Goal: Task Accomplishment & Management: Use online tool/utility

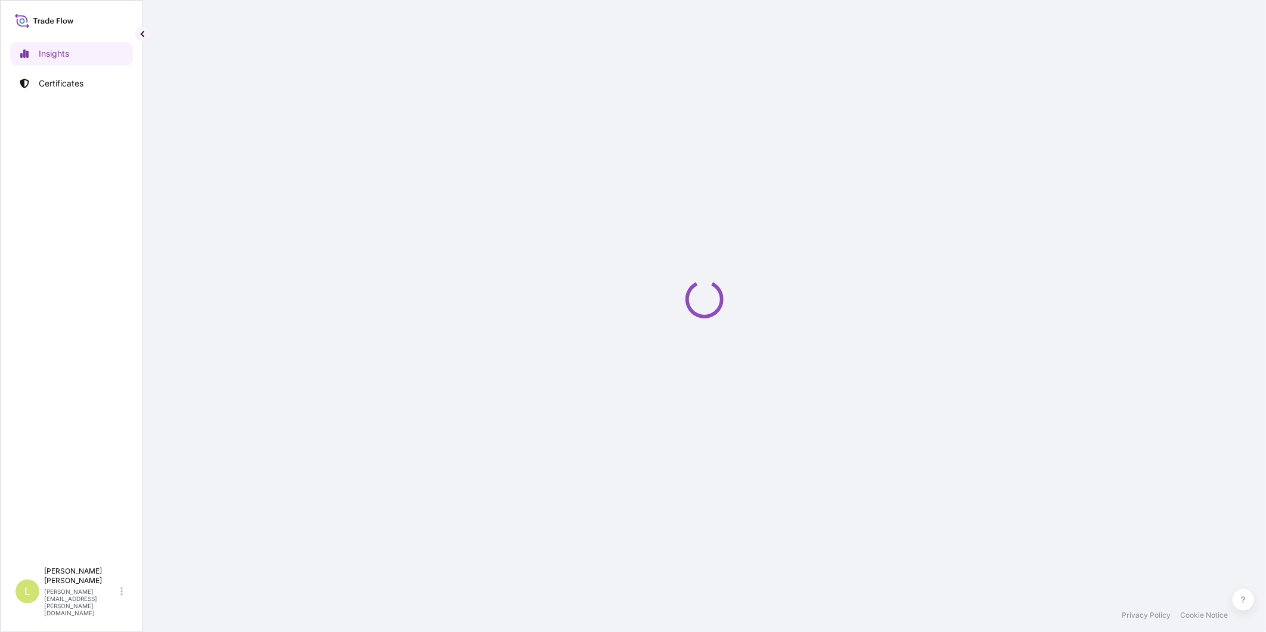
select select "2025"
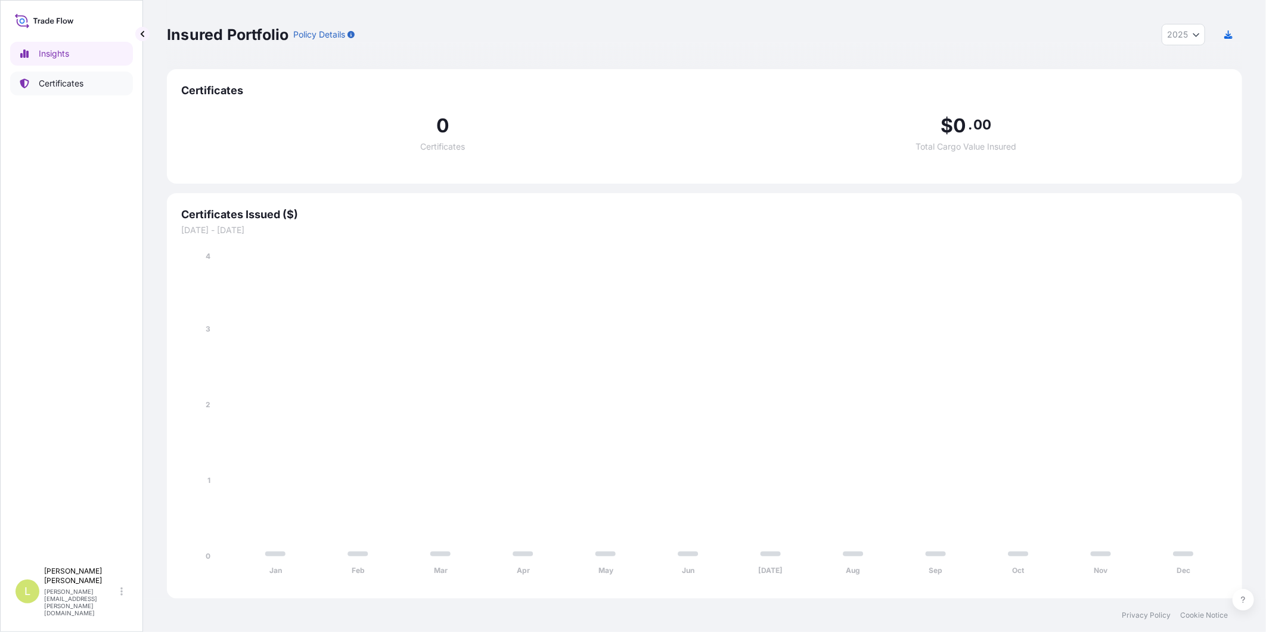
click at [55, 81] on p "Certificates" at bounding box center [61, 83] width 45 height 12
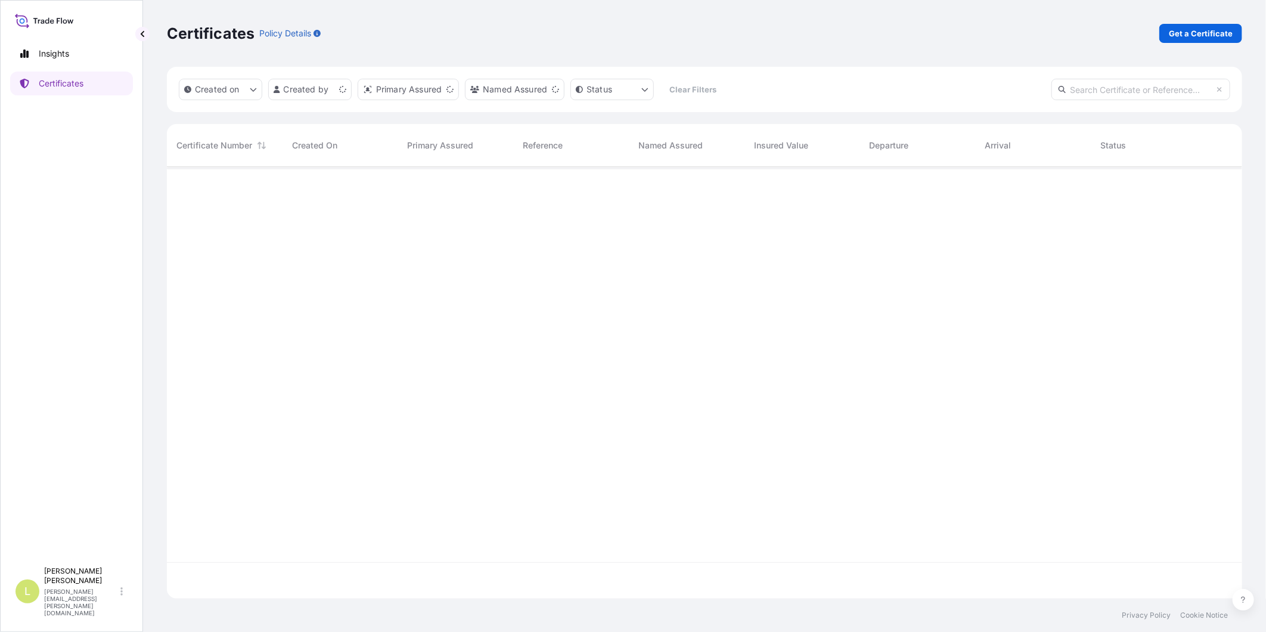
scroll to position [428, 1065]
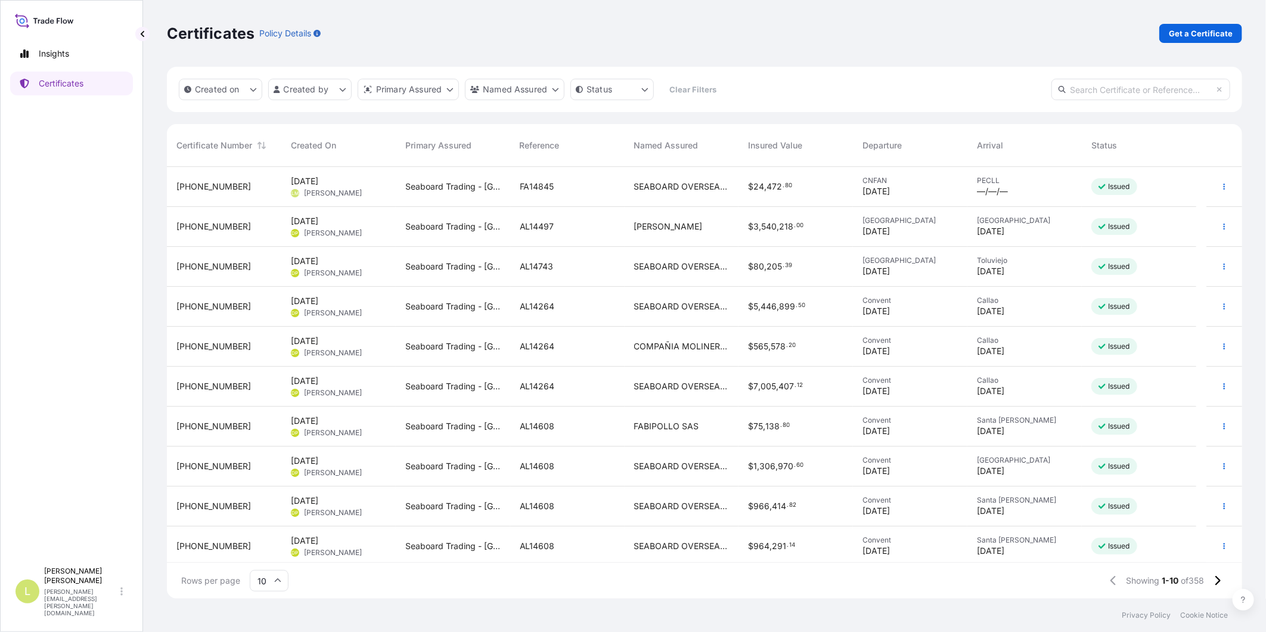
click at [722, 185] on span "SEABOARD OVERSEAS [GEOGRAPHIC_DATA] S.A." at bounding box center [681, 187] width 95 height 12
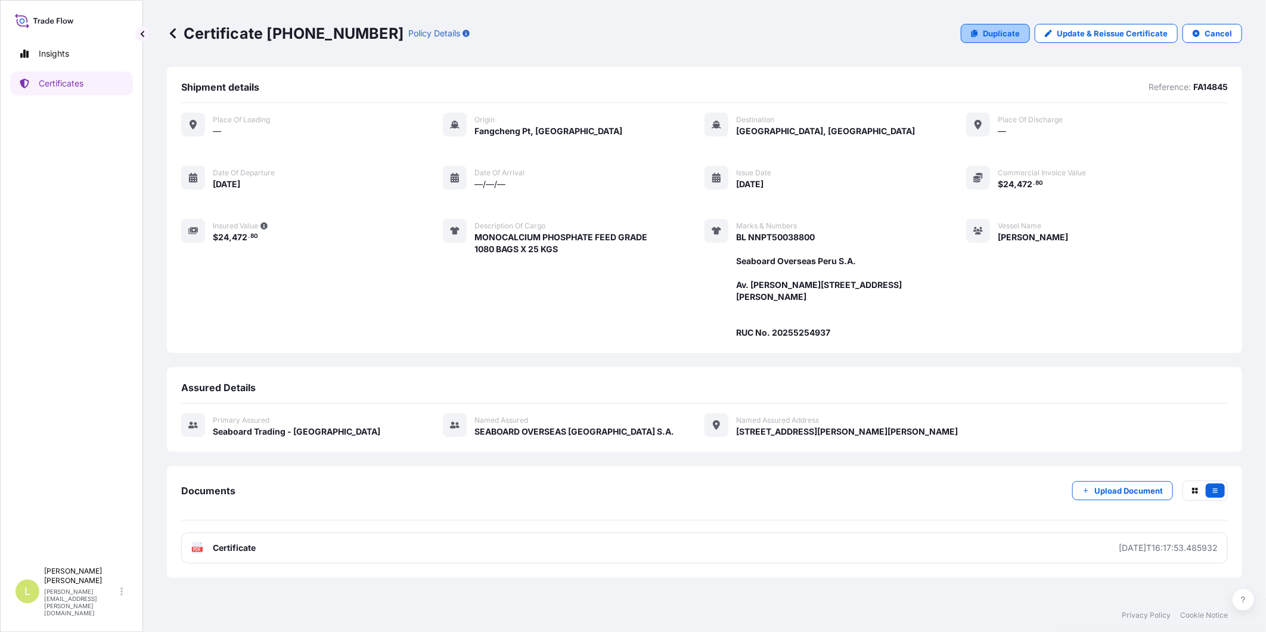
click at [1007, 32] on p "Duplicate" at bounding box center [1001, 33] width 37 height 12
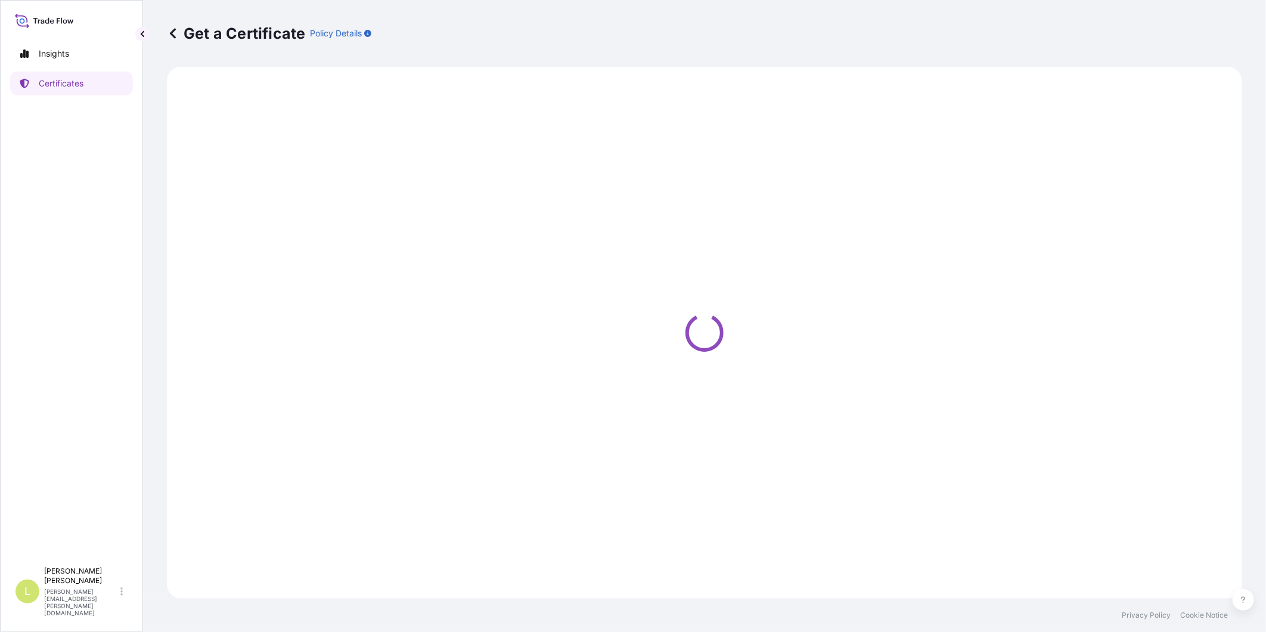
select select "Ocean Vessel"
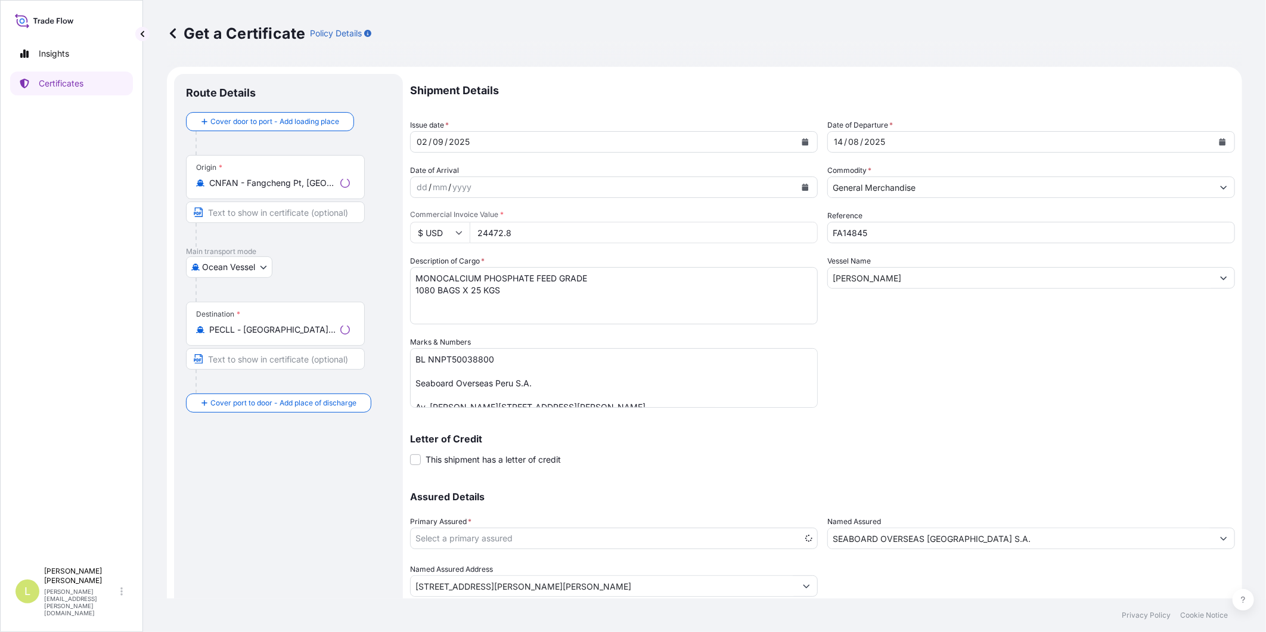
select select "31639"
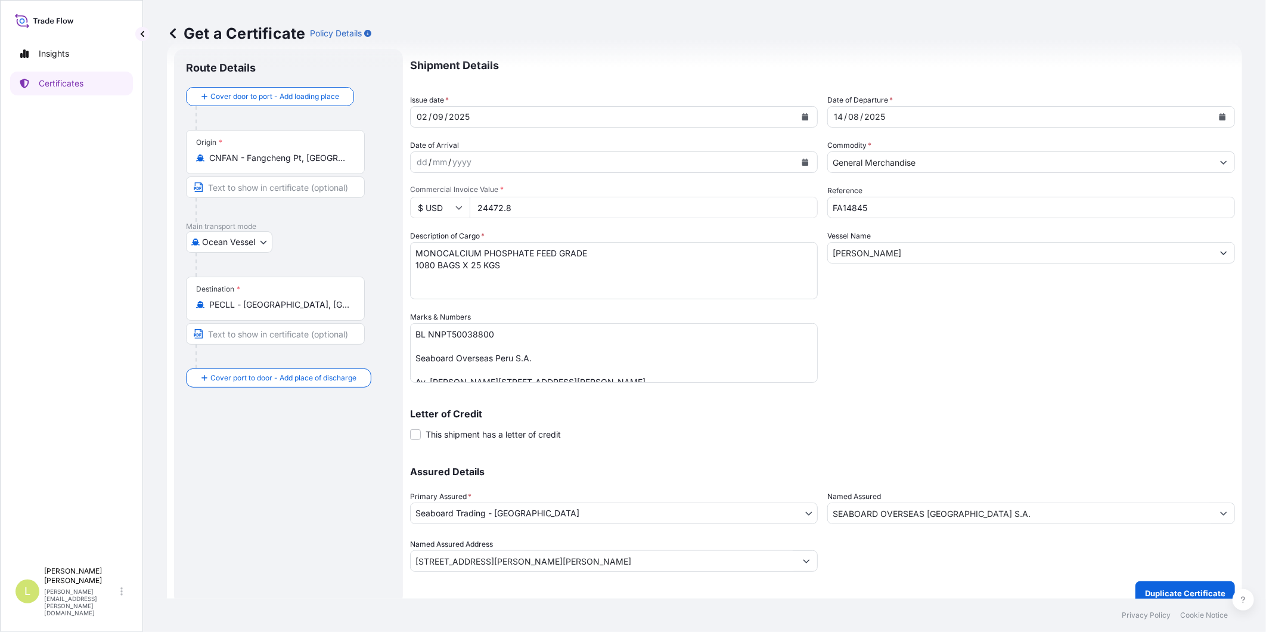
scroll to position [38, 0]
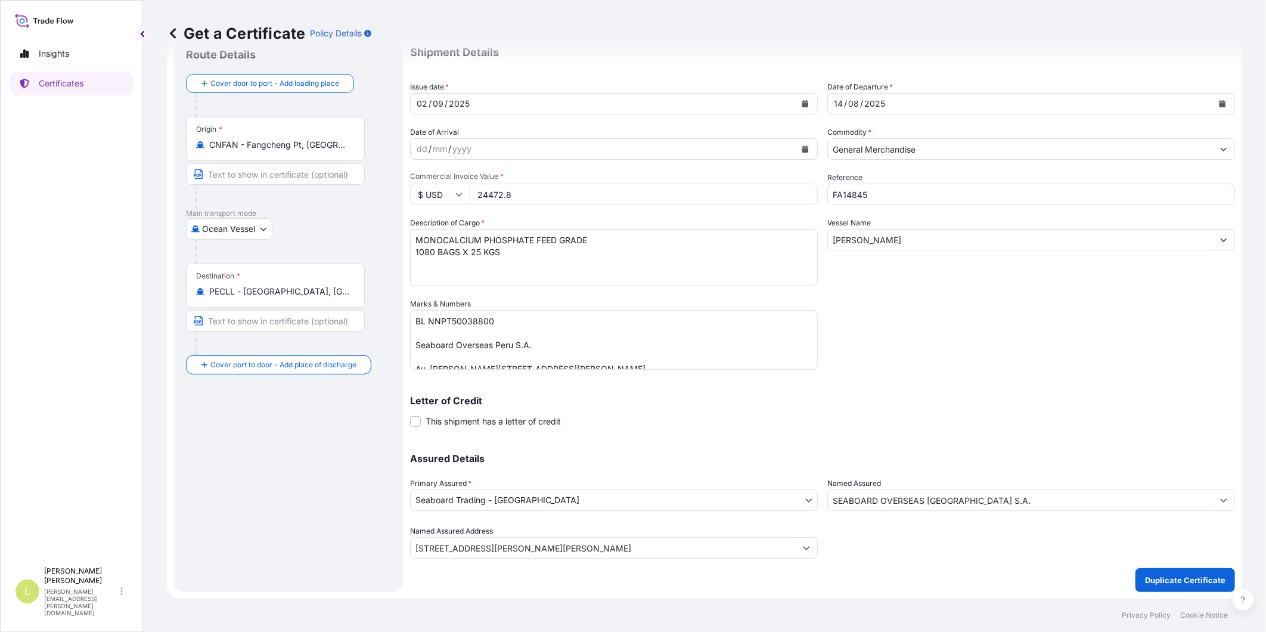
click at [541, 502] on body "Insights Certificates L [PERSON_NAME] [PERSON_NAME][EMAIL_ADDRESS][PERSON_NAME]…" at bounding box center [633, 316] width 1266 height 632
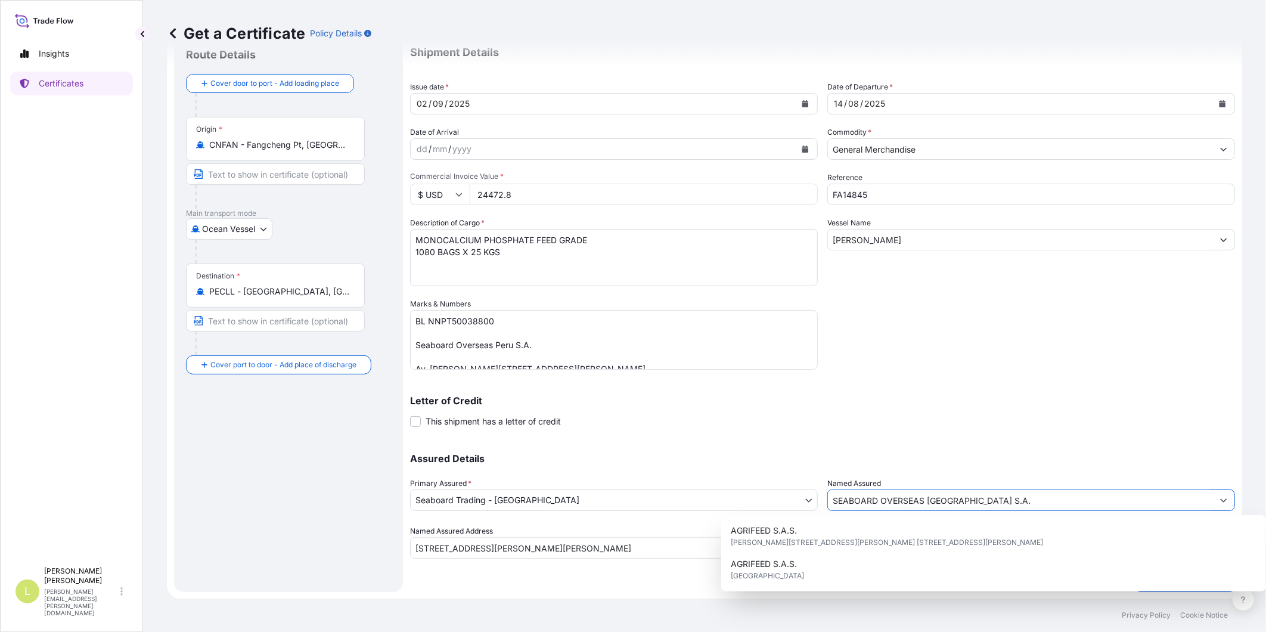
click at [1002, 509] on input "SEABOARD OVERSEAS [GEOGRAPHIC_DATA] S.A." at bounding box center [1020, 499] width 385 height 21
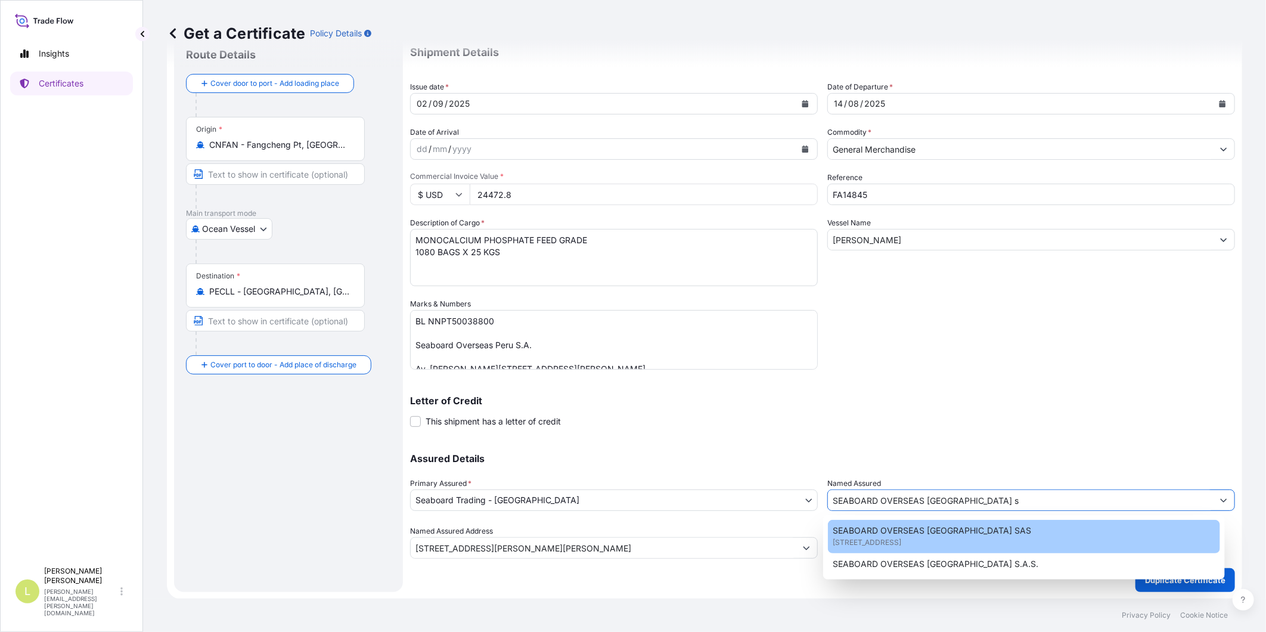
scroll to position [0, 0]
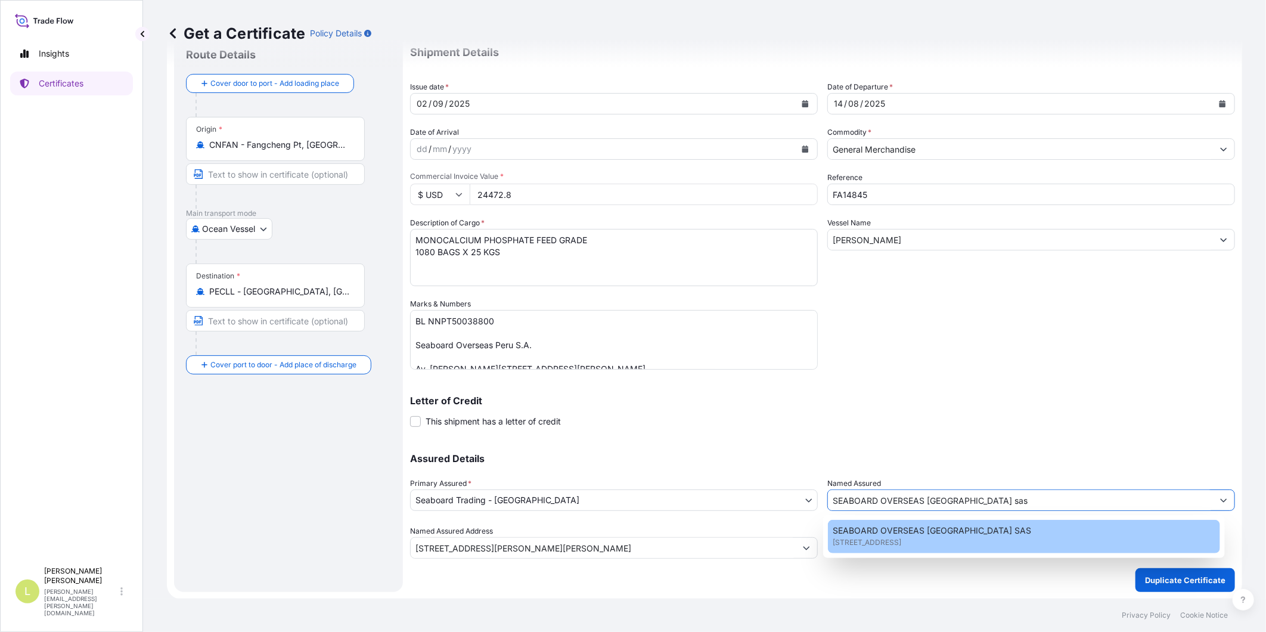
click at [901, 541] on span "[STREET_ADDRESS]" at bounding box center [867, 542] width 69 height 12
type input "SEABOARD OVERSEAS [GEOGRAPHIC_DATA] SAS"
type input "CARRERA 11 NO 77A-49 OF.902"
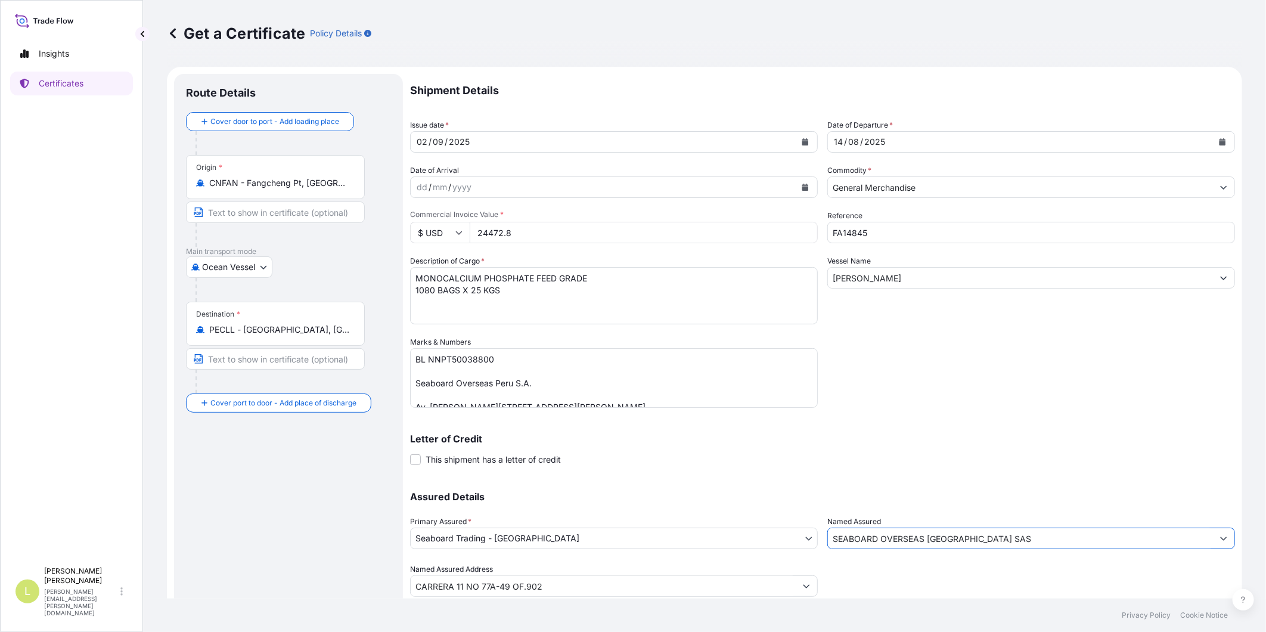
type input "SEABOARD OVERSEAS [GEOGRAPHIC_DATA] SAS"
click at [331, 187] on input "CNFAN - Fangcheng Pt, [GEOGRAPHIC_DATA]" at bounding box center [279, 183] width 141 height 12
drag, startPoint x: 331, startPoint y: 187, endPoint x: 166, endPoint y: 179, distance: 165.9
click at [166, 179] on div "Get a Certificate Policy Details Route Details Cover door to port - Add loading…" at bounding box center [704, 299] width 1123 height 598
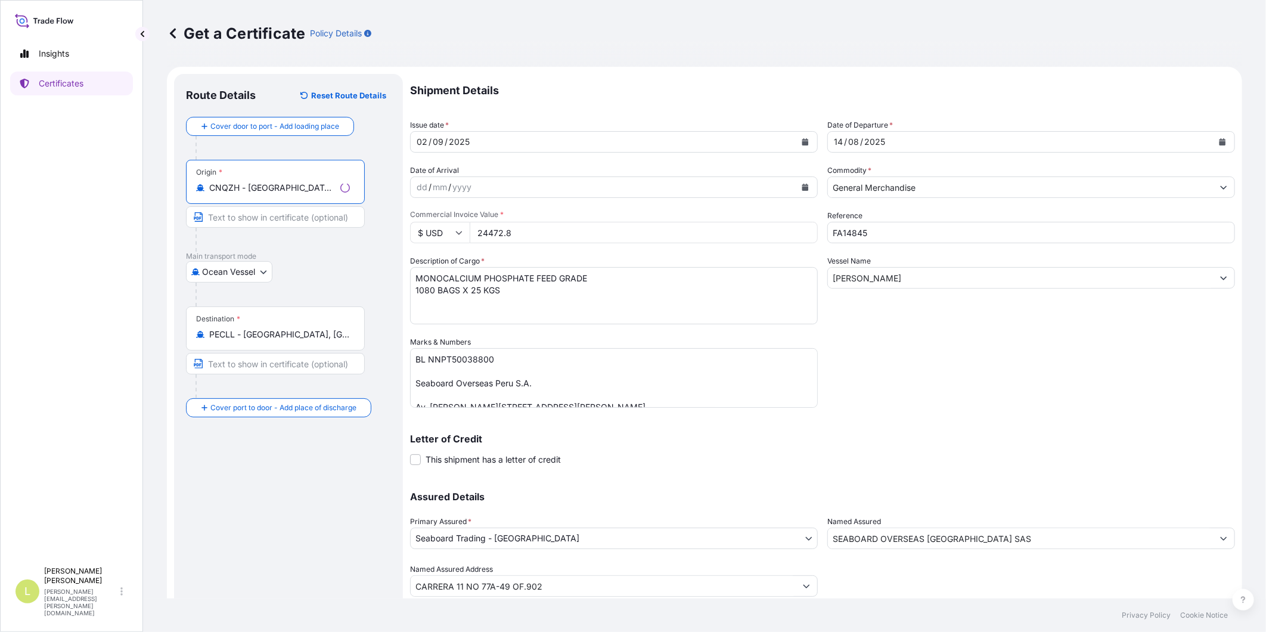
type input "CNQZH - [GEOGRAPHIC_DATA], [GEOGRAPHIC_DATA]"
click at [301, 332] on input "PECLL - [GEOGRAPHIC_DATA], [GEOGRAPHIC_DATA]" at bounding box center [279, 334] width 141 height 12
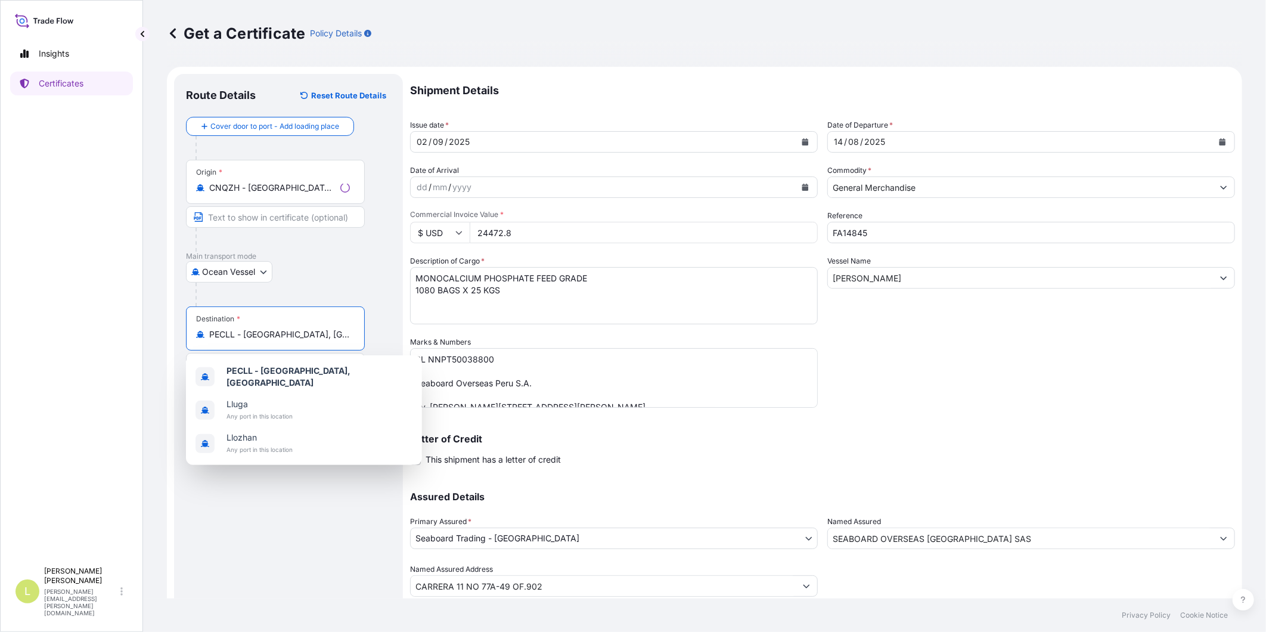
click at [301, 332] on input "PECLL - [GEOGRAPHIC_DATA], [GEOGRAPHIC_DATA]" at bounding box center [279, 334] width 141 height 12
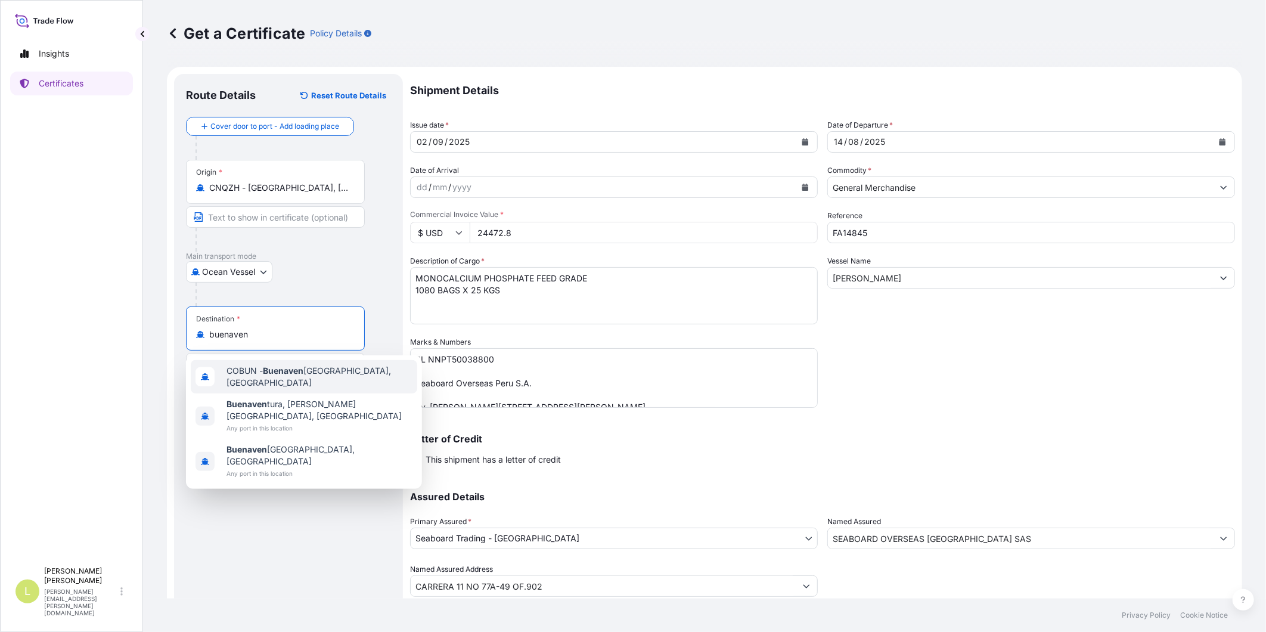
click at [283, 380] on div "[PERSON_NAME] - Buenaven tura, [GEOGRAPHIC_DATA]" at bounding box center [304, 376] width 227 height 33
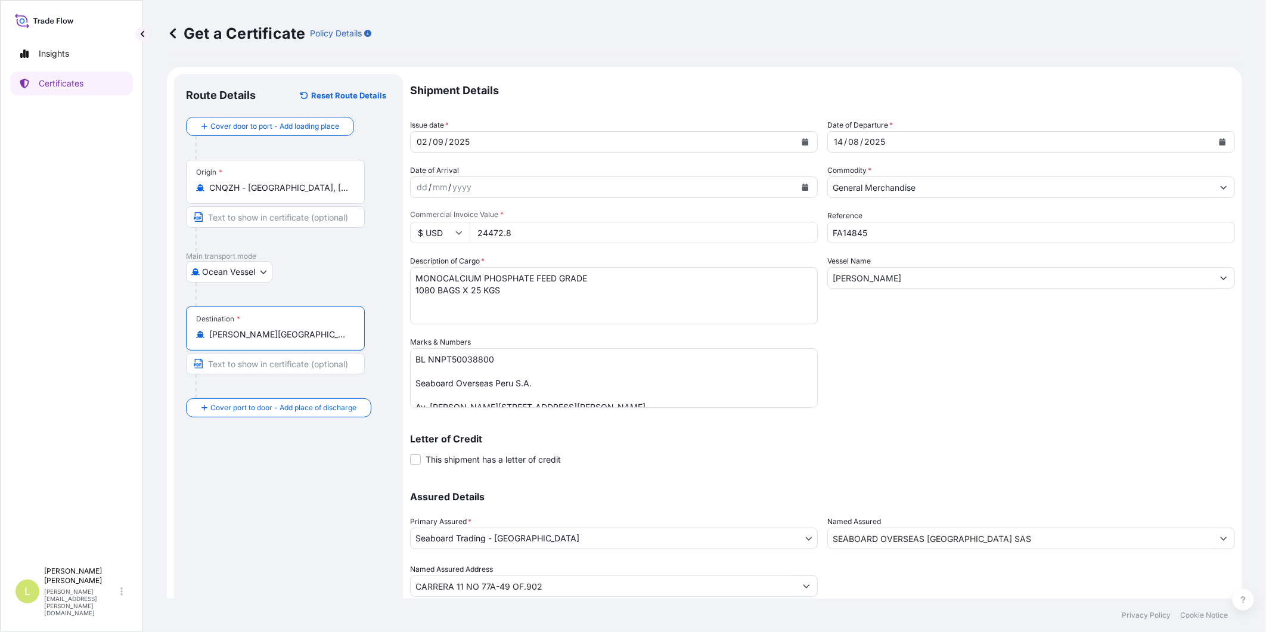
type input "[PERSON_NAME][GEOGRAPHIC_DATA], [GEOGRAPHIC_DATA]"
click at [1213, 145] on button "Calendar" at bounding box center [1222, 141] width 19 height 19
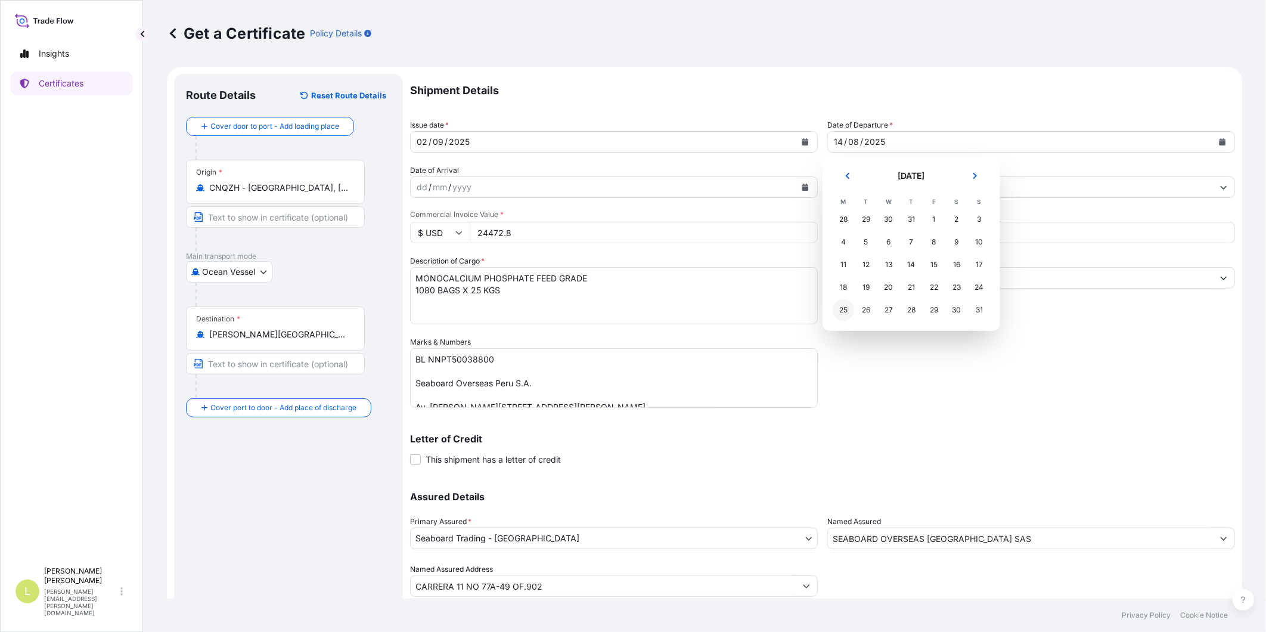
click at [842, 308] on div "25" at bounding box center [843, 309] width 21 height 21
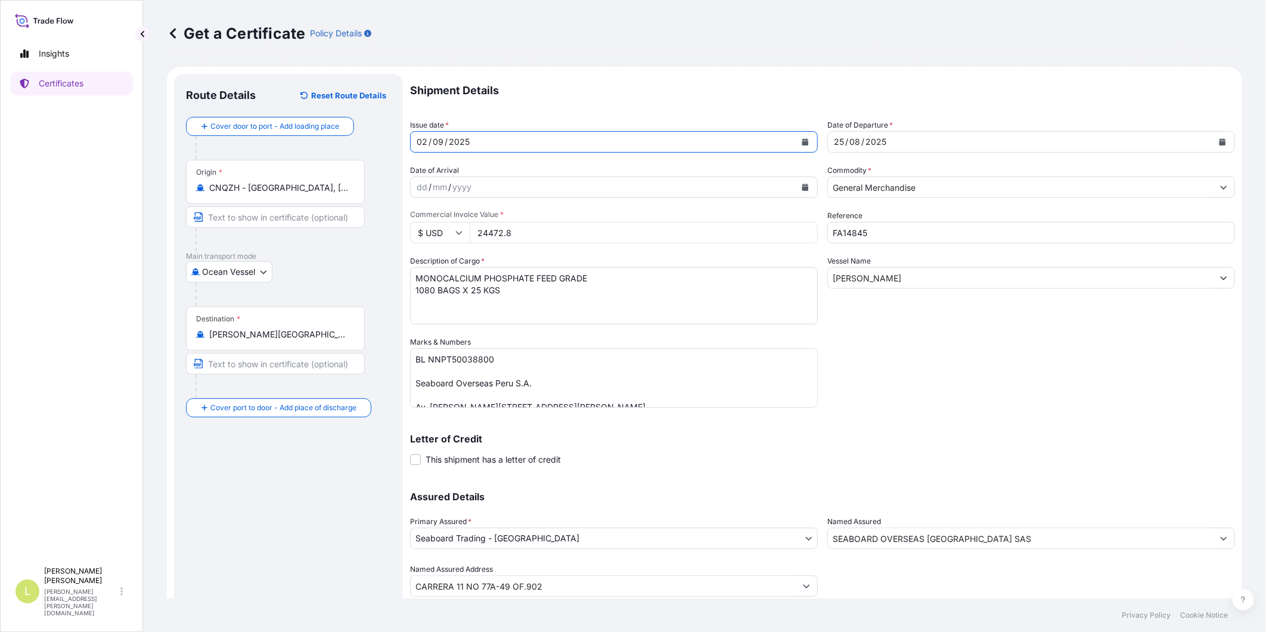
click at [802, 145] on icon "Calendar" at bounding box center [805, 141] width 7 height 7
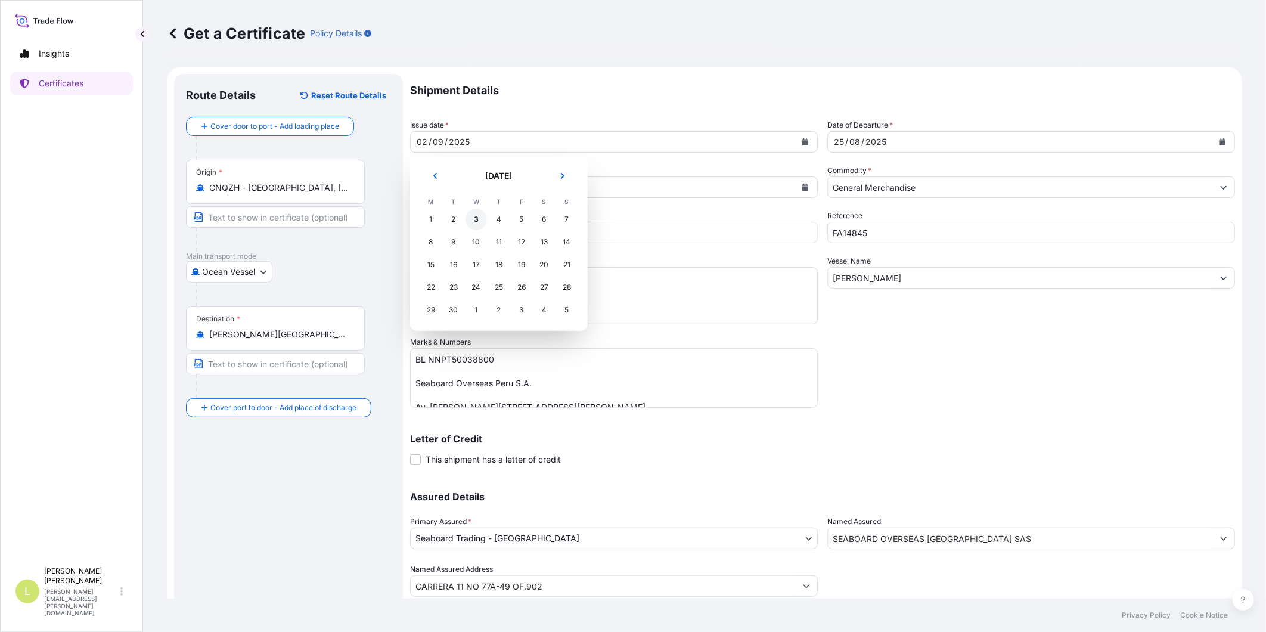
click at [480, 215] on div "3" at bounding box center [476, 219] width 21 height 21
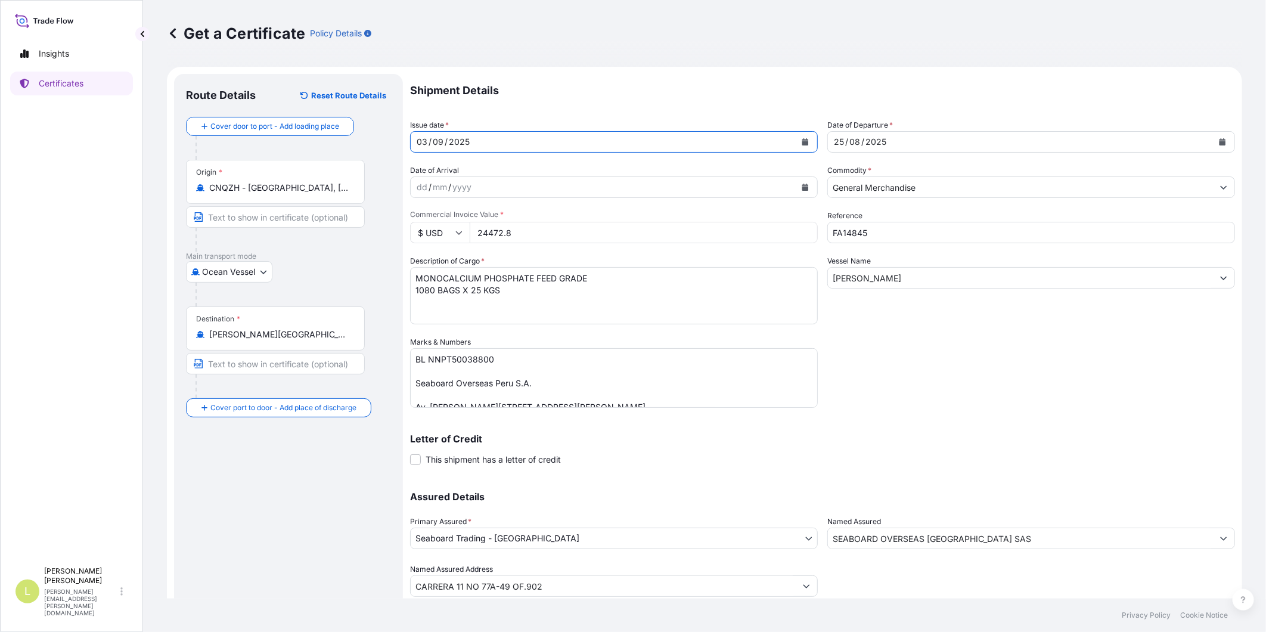
click at [913, 236] on input "FA14845" at bounding box center [1031, 232] width 408 height 21
type input "FA14837"
drag, startPoint x: 902, startPoint y: 281, endPoint x: 812, endPoint y: 284, distance: 90.7
click at [812, 284] on div "Shipment Details Issue date * [DATE] Date of Departure * [DATE] Date of Arrival…" at bounding box center [822, 335] width 825 height 523
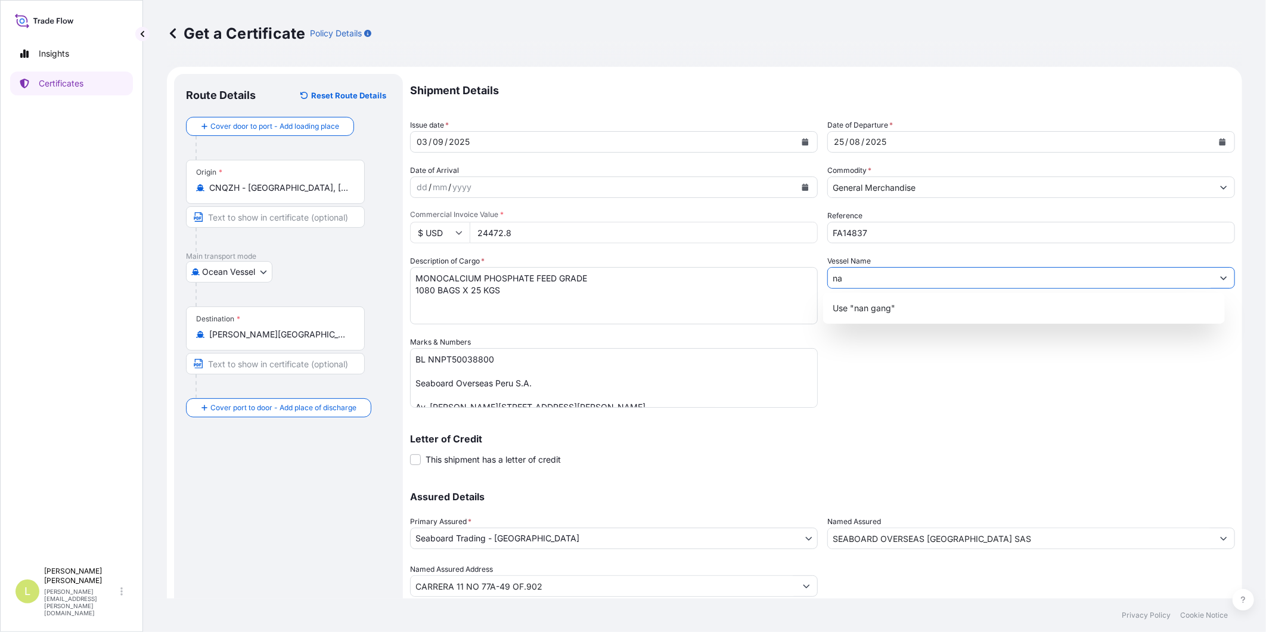
type input "n"
type input "NAN GANG"
click at [1053, 438] on p "Letter of Credit" at bounding box center [822, 439] width 825 height 10
click at [427, 291] on textarea "MONOCALCIUM PHOSPHATE FEED GRADE 1080 BAGS X 25 KGS" at bounding box center [614, 295] width 408 height 57
click at [418, 290] on textarea "MONOCALCIUM PHOSPHATE FEED GRADE 1080 BAGS X 25 KGS" at bounding box center [614, 295] width 408 height 57
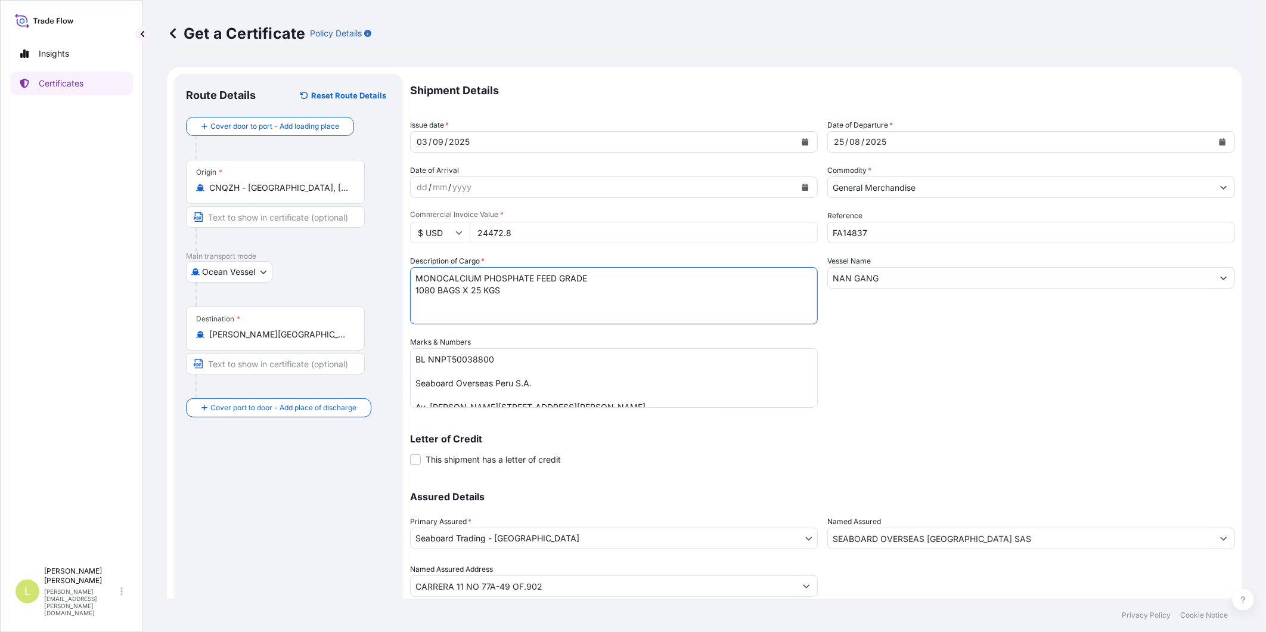
click at [418, 289] on textarea "MONOCALCIUM PHOSPHATE FEED GRADE 1080 BAGS X 25 KGS" at bounding box center [614, 295] width 408 height 57
type textarea "MONOCALCIUM PHOSPHATE FEED GRADE 4320 BAGS X 25 KGS"
click at [459, 358] on textarea "BL NNPT50038800 Seaboard Overseas Peru S.A. Av. [PERSON_NAME][STREET_ADDRESS][P…" at bounding box center [614, 378] width 408 height 60
paste textarea "410"
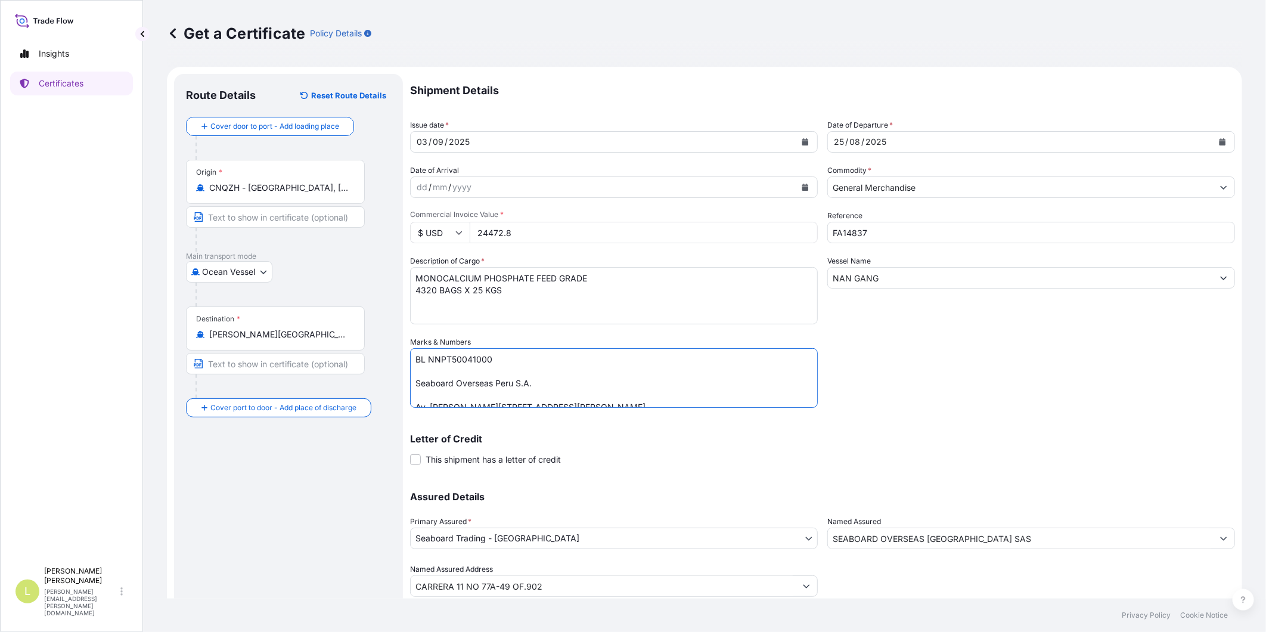
drag, startPoint x: 522, startPoint y: 394, endPoint x: 410, endPoint y: 386, distance: 113.0
click at [410, 386] on textarea "BL NNPT50038800 Seaboard Overseas Peru S.A. Av. [PERSON_NAME][STREET_ADDRESS][P…" at bounding box center [614, 378] width 408 height 60
paste textarea "EABOARD OVERSEAS [GEOGRAPHIC_DATA] SAS [STREET_ADDRESS] NIT: 900.219.353-1"
type textarea "BL NNPT50041000 SEABOARD OVERSEAS [GEOGRAPHIC_DATA] SAS [STREET_ADDRESS] NIT: 9…"
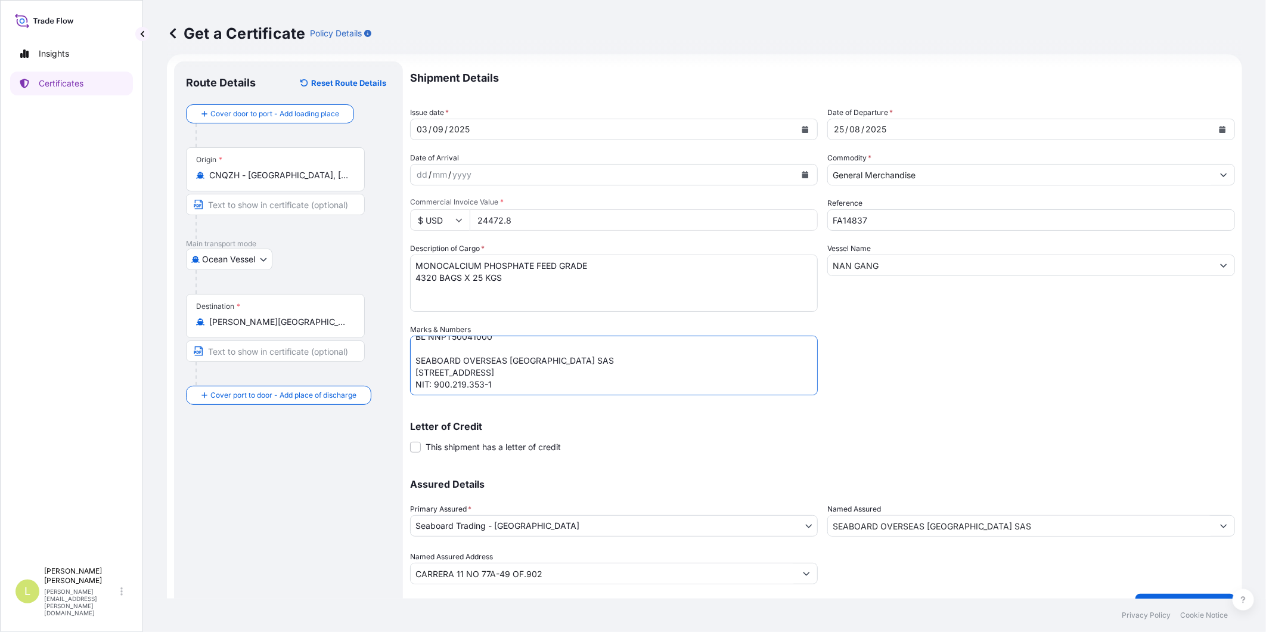
scroll to position [0, 0]
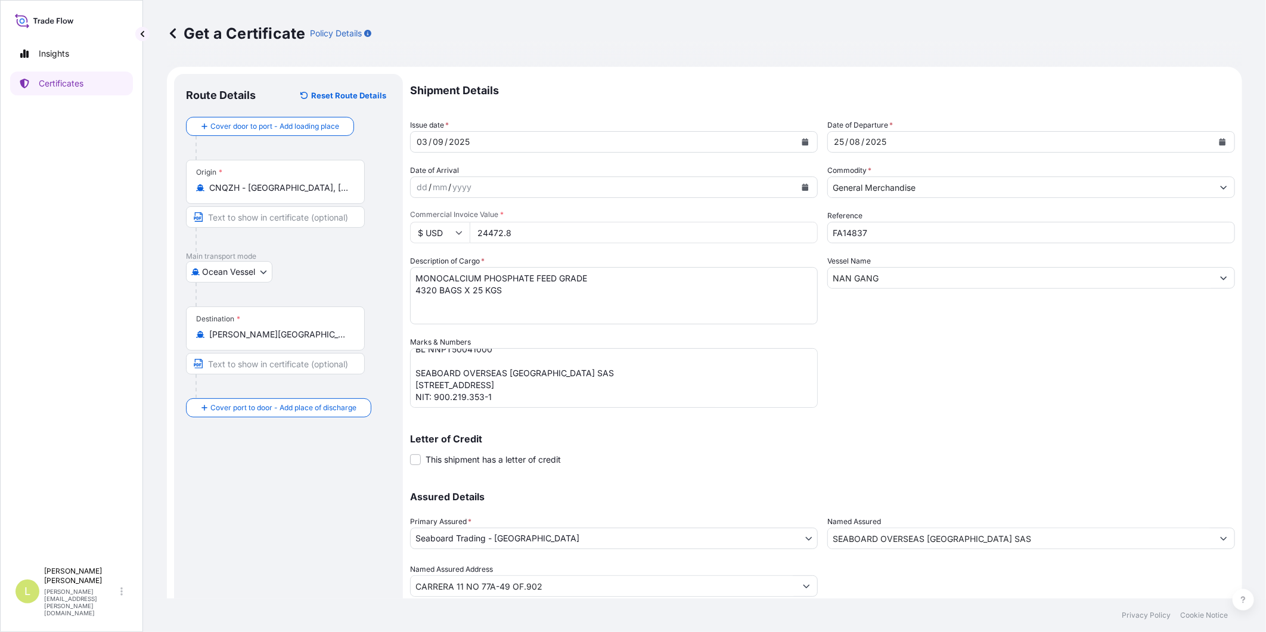
click at [503, 233] on input "24472.8" at bounding box center [644, 232] width 348 height 21
type input "90169.2"
click at [1115, 373] on div "Shipment Details Issue date * [DATE] Date of Departure * [DATE] Date of Arrival…" at bounding box center [822, 335] width 825 height 523
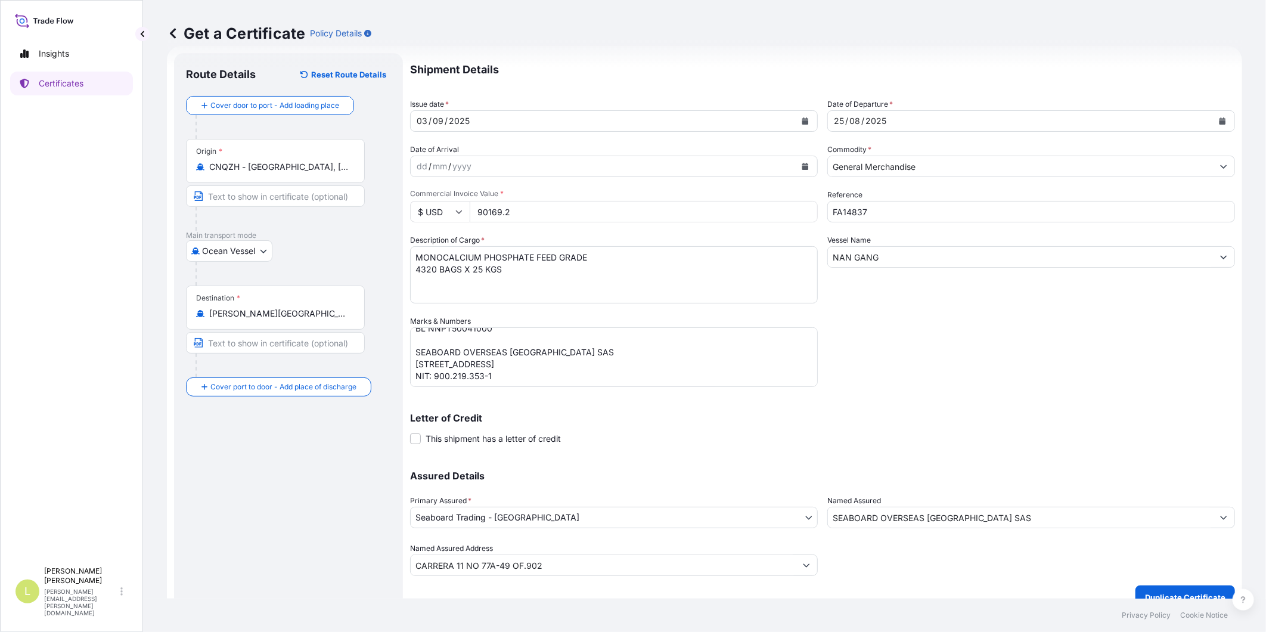
scroll to position [38, 0]
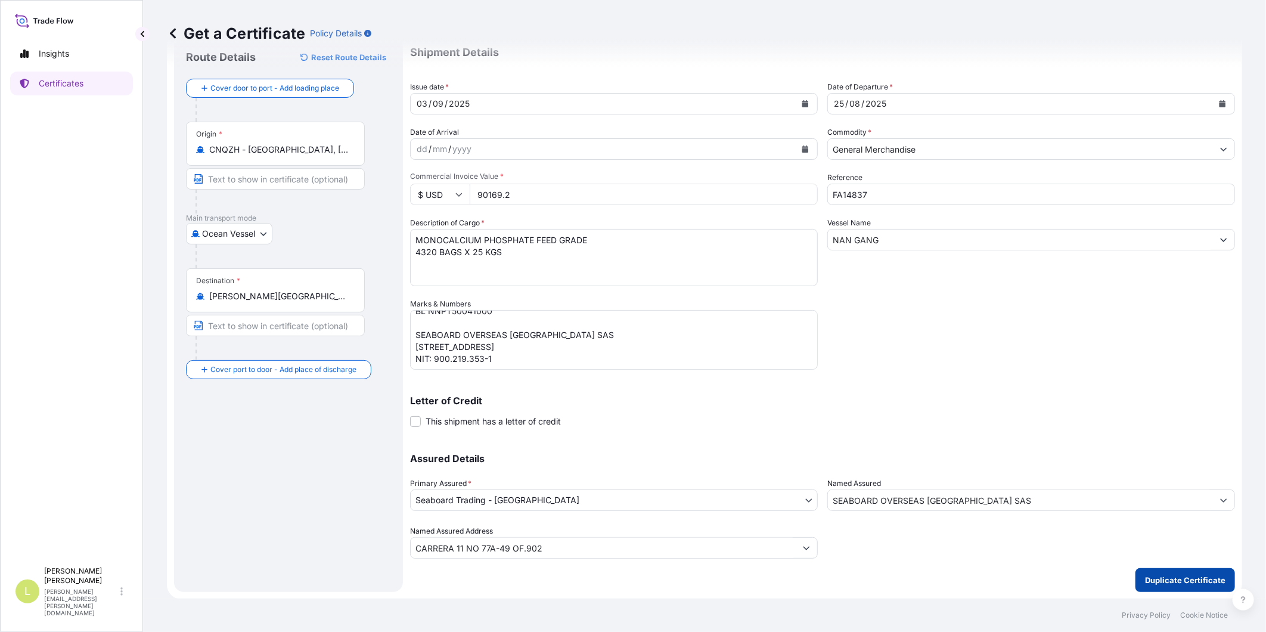
click at [1171, 575] on p "Duplicate Certificate" at bounding box center [1185, 580] width 80 height 12
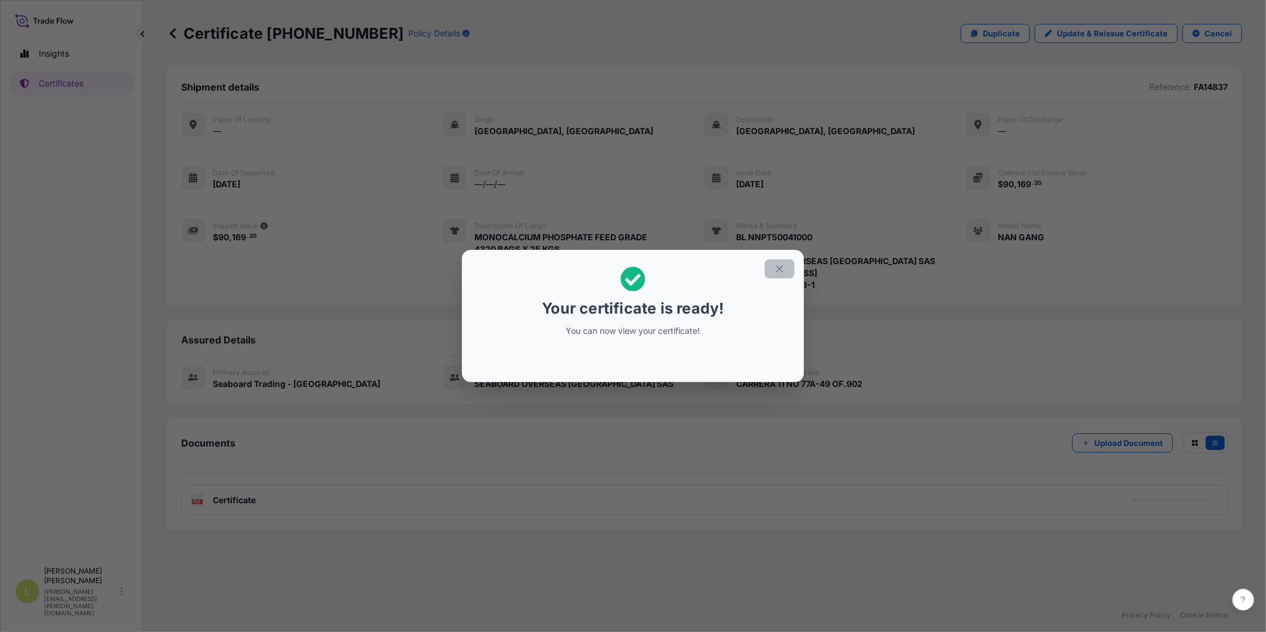
click at [780, 274] on button "button" at bounding box center [780, 268] width 30 height 19
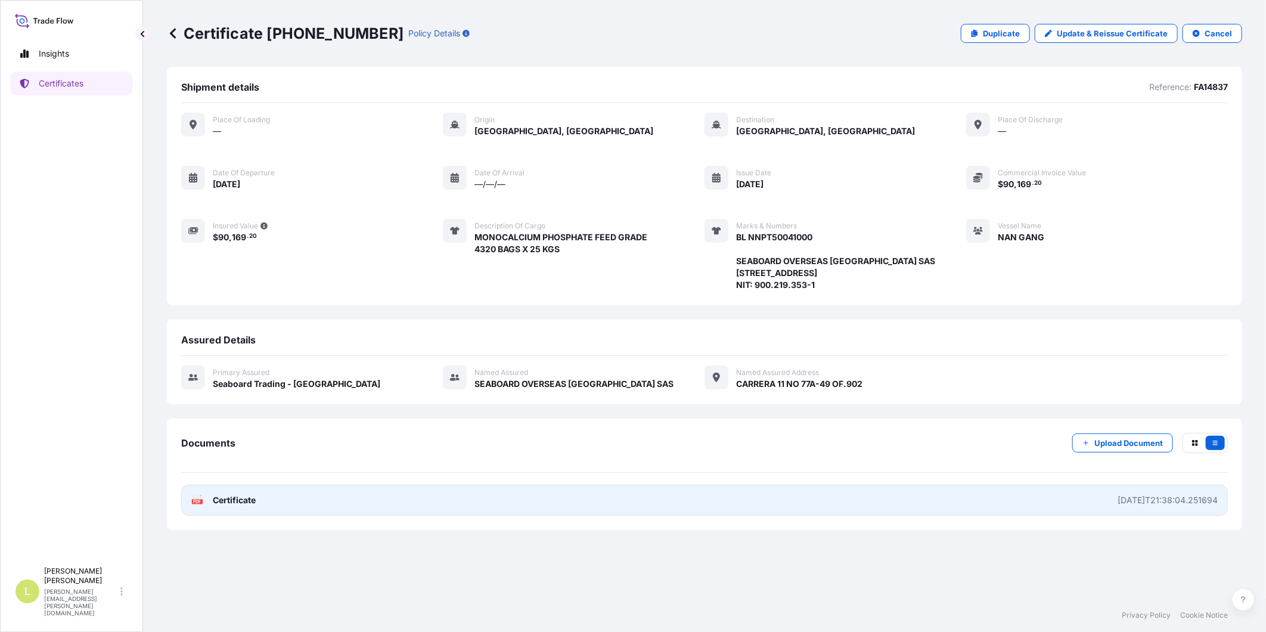
click at [917, 513] on link "PDF Certificate [DATE]T21:38:04.251694" at bounding box center [704, 500] width 1047 height 31
